Goal: Find specific page/section: Find specific page/section

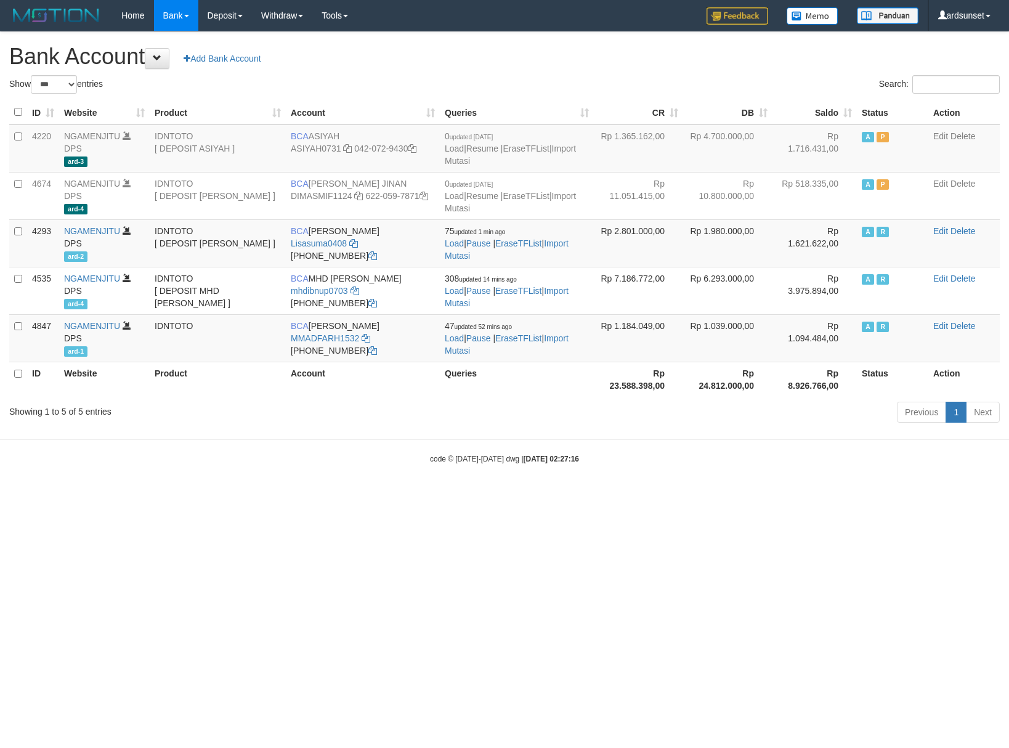
select select "***"
click at [284, 495] on html "Toggle navigation Home Bank Account List Load By Website Group [ITOTO] NGAMENJI…" at bounding box center [504, 247] width 1009 height 495
select select "***"
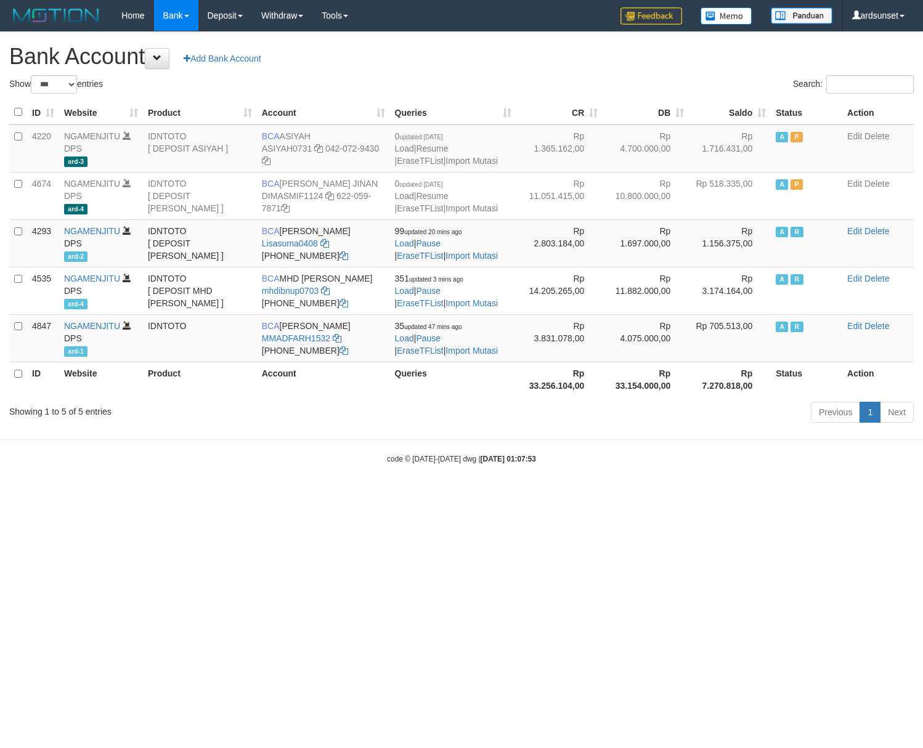
select select "***"
